Goal: Information Seeking & Learning: Learn about a topic

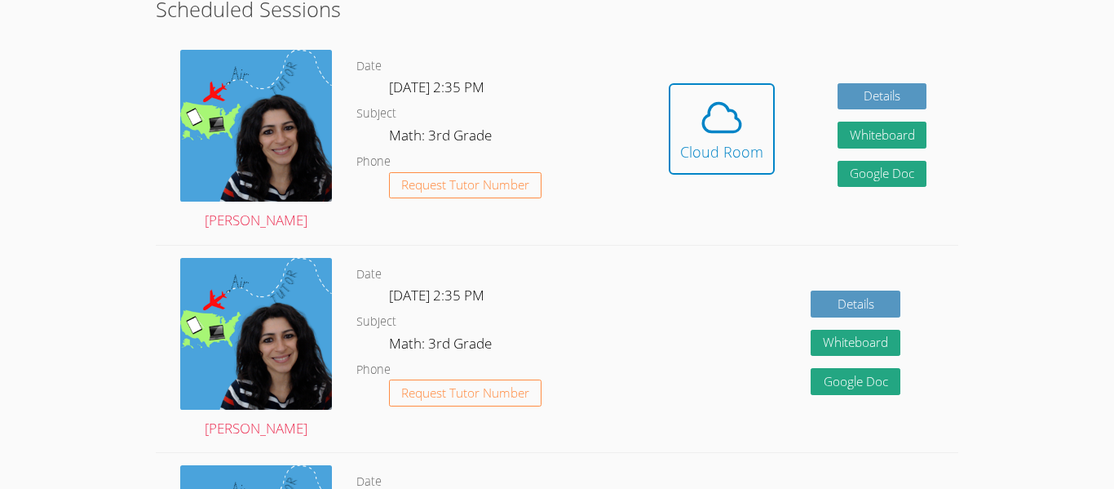
scroll to position [359, 0]
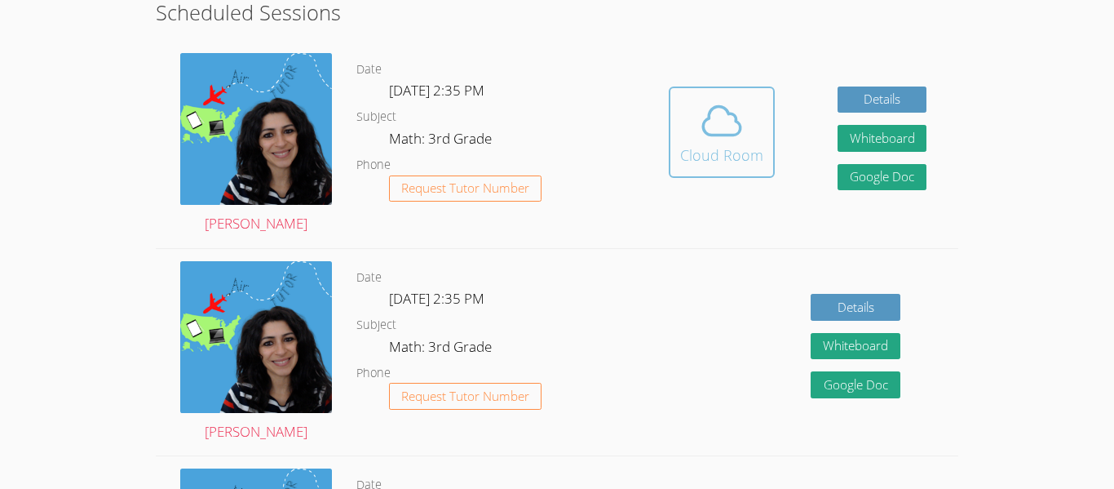
click at [728, 141] on icon at bounding box center [722, 121] width 46 height 46
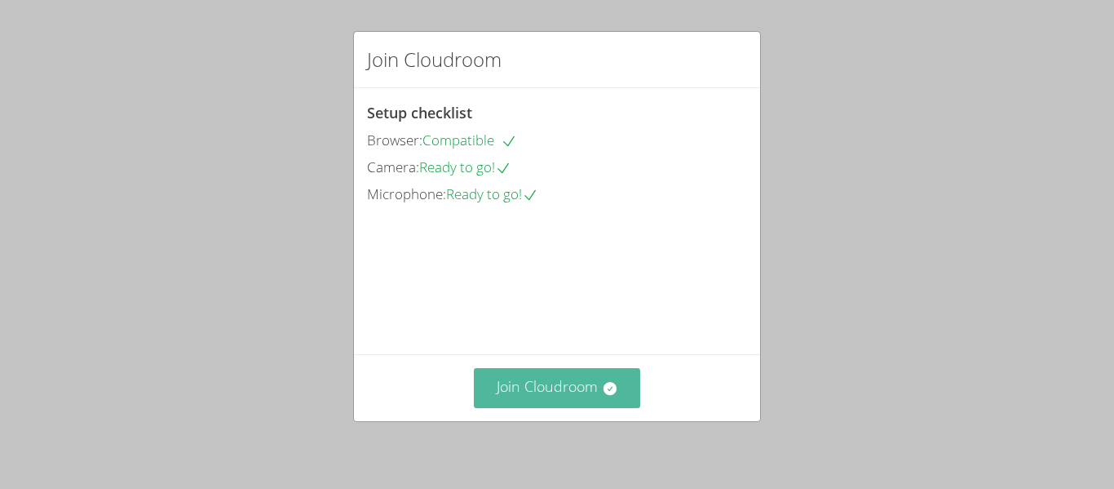
click at [537, 373] on button "Join Cloudroom" at bounding box center [557, 388] width 167 height 40
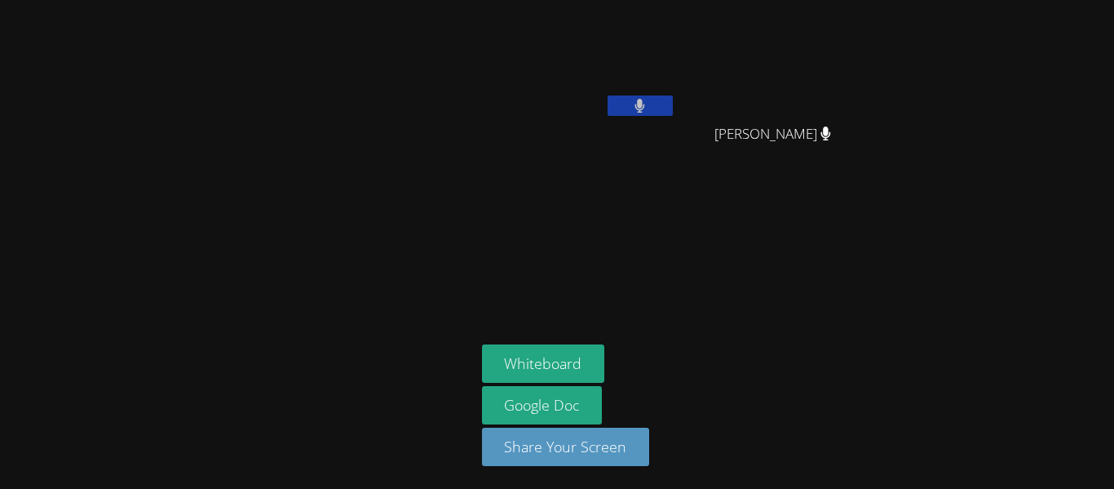
click at [613, 105] on button at bounding box center [640, 105] width 65 height 20
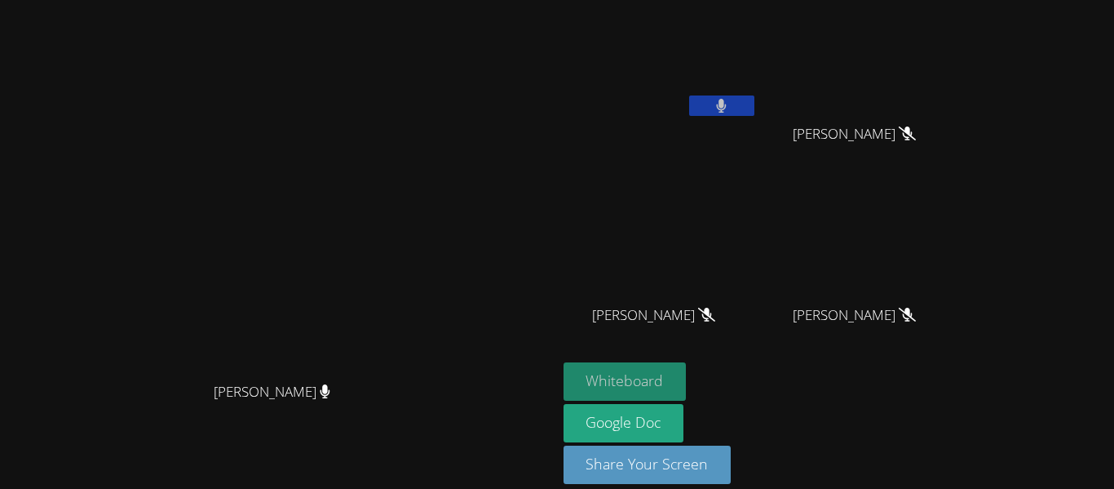
click at [687, 365] on button "Whiteboard" at bounding box center [625, 381] width 123 height 38
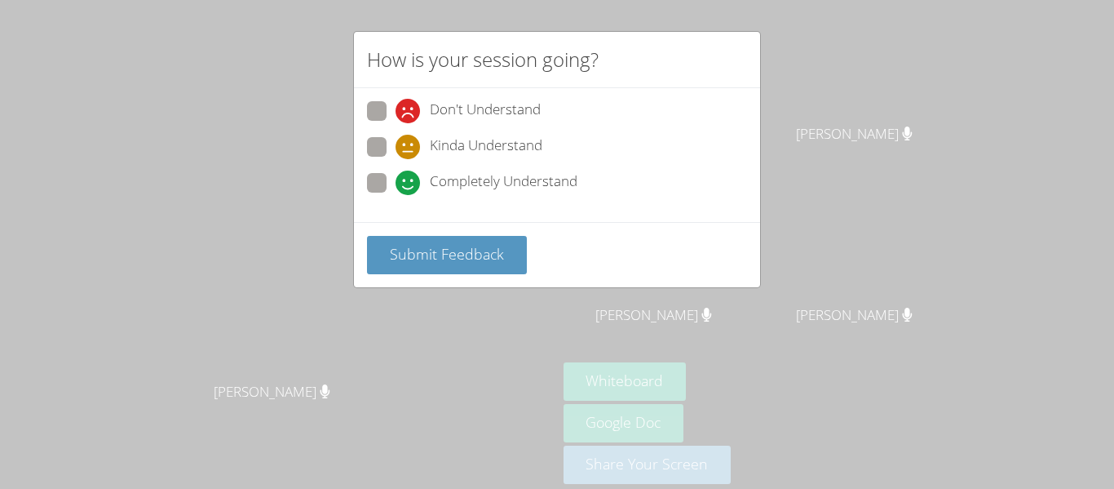
click at [515, 189] on span "Completely Understand" at bounding box center [504, 182] width 148 height 24
click at [409, 187] on input "Completely Understand" at bounding box center [403, 180] width 14 height 14
radio input "true"
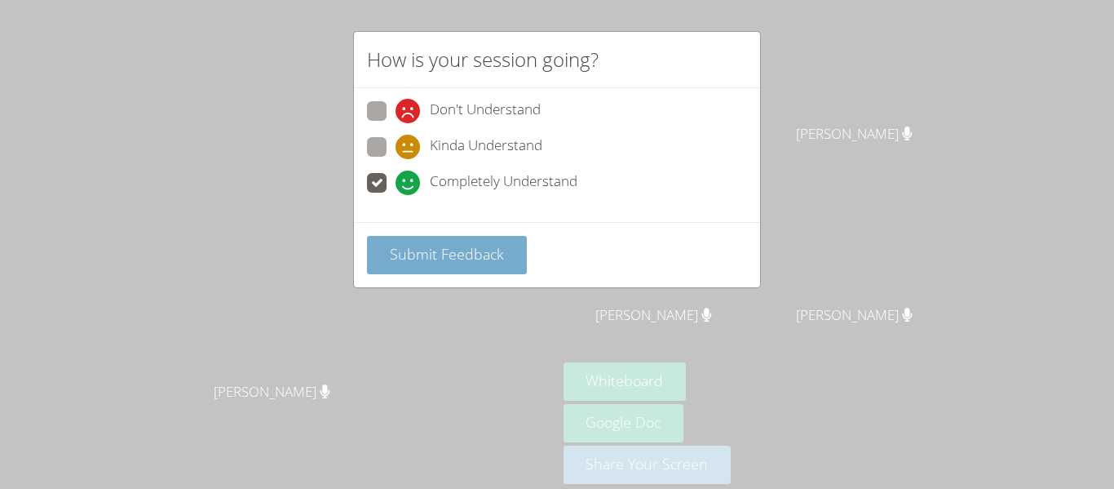
click at [467, 255] on span "Submit Feedback" at bounding box center [447, 254] width 114 height 20
